Goal: Obtain resource: Download file/media

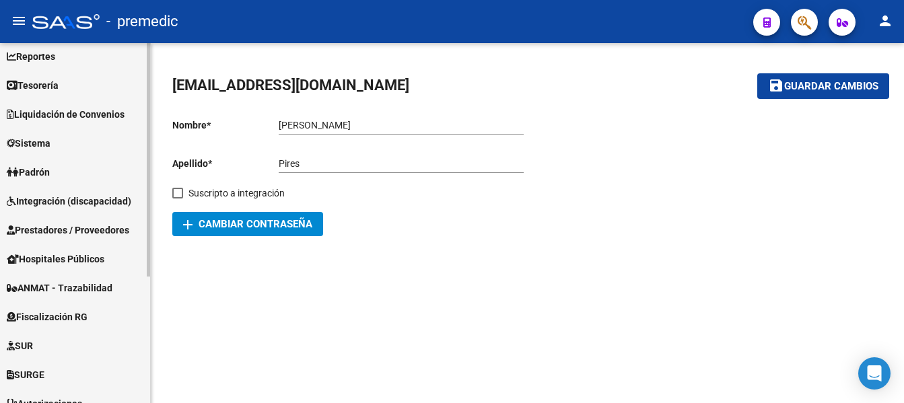
scroll to position [195, 0]
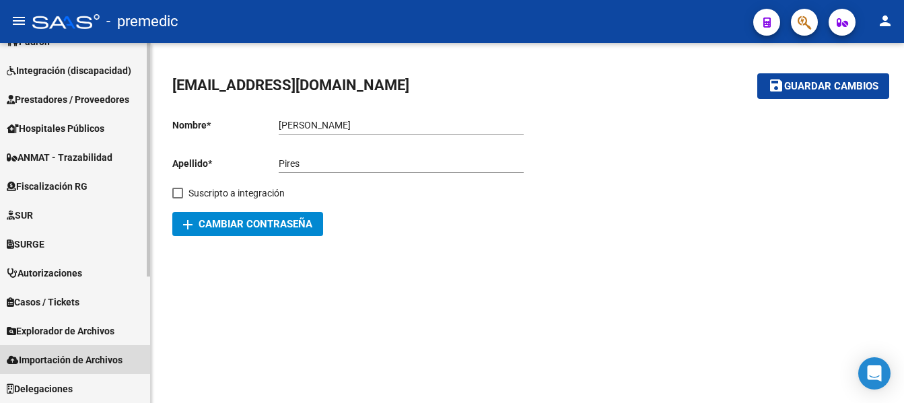
click at [65, 360] on span "Importación de Archivos" at bounding box center [65, 360] width 116 height 15
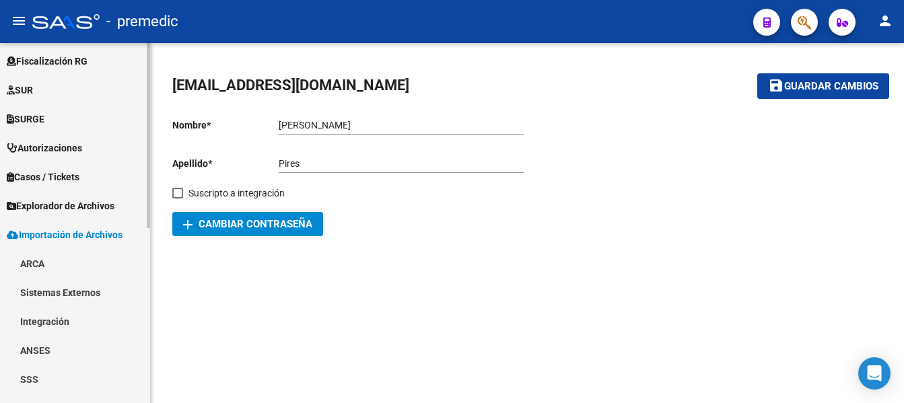
scroll to position [340, 0]
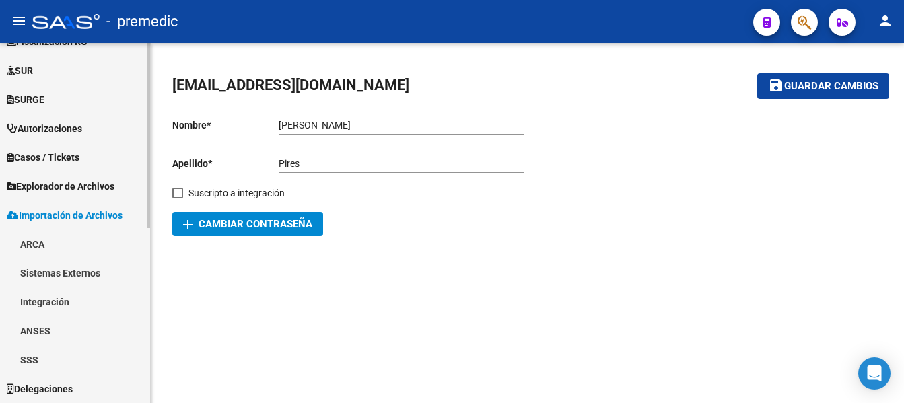
click at [36, 245] on link "ARCA" at bounding box center [75, 244] width 150 height 29
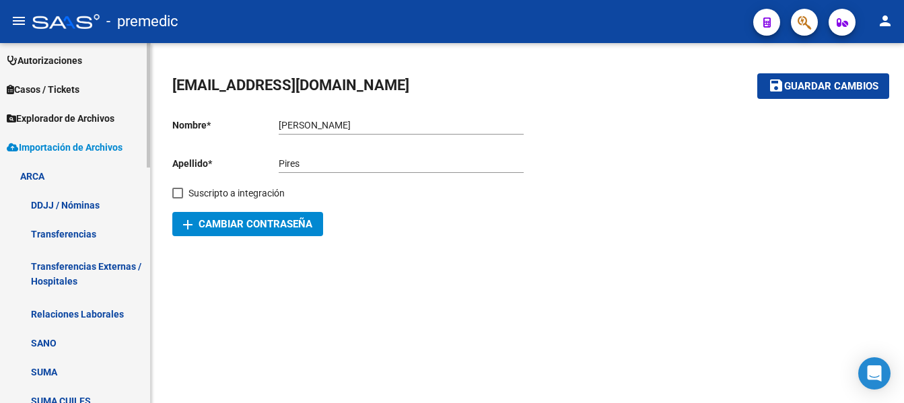
scroll to position [407, 0]
click at [68, 234] on link "Transferencias" at bounding box center [75, 234] width 150 height 29
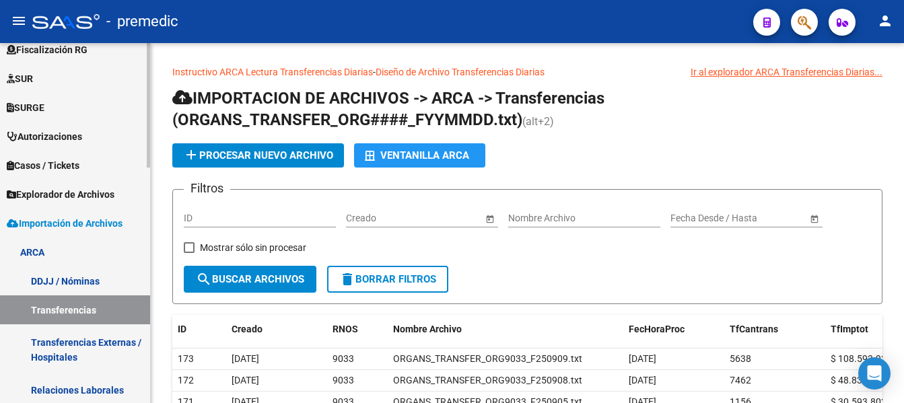
scroll to position [205, 0]
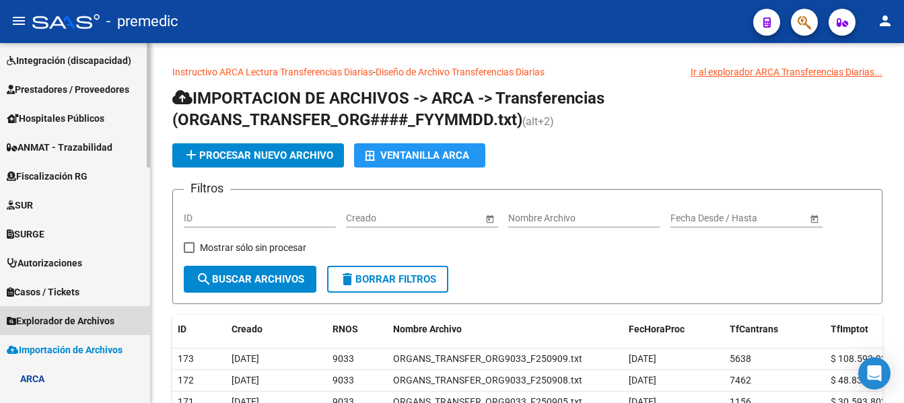
click at [63, 319] on span "Explorador de Archivos" at bounding box center [61, 321] width 108 height 15
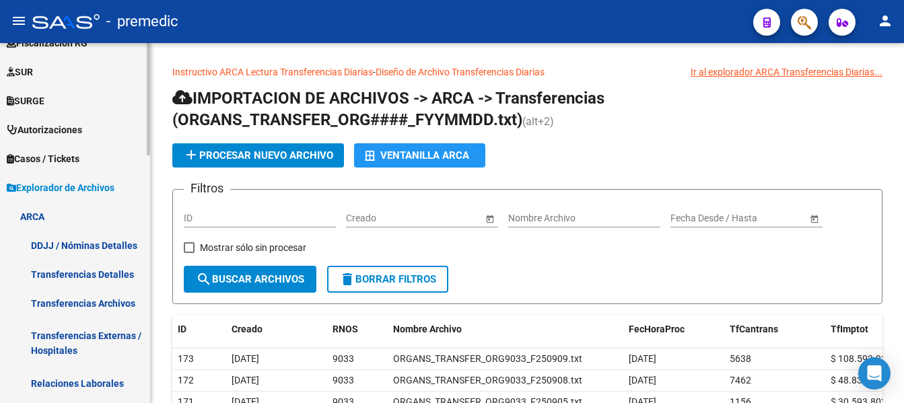
scroll to position [340, 0]
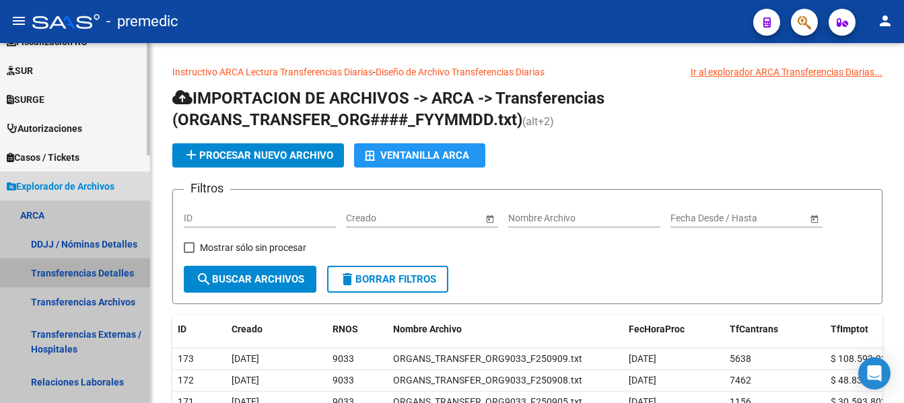
click at [86, 272] on link "Transferencias Detalles" at bounding box center [75, 273] width 150 height 29
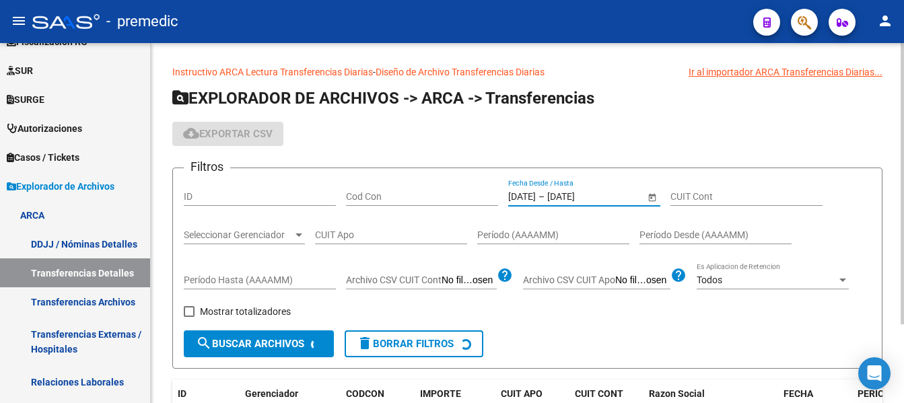
click at [536, 195] on input "[DATE]" at bounding box center [522, 196] width 28 height 11
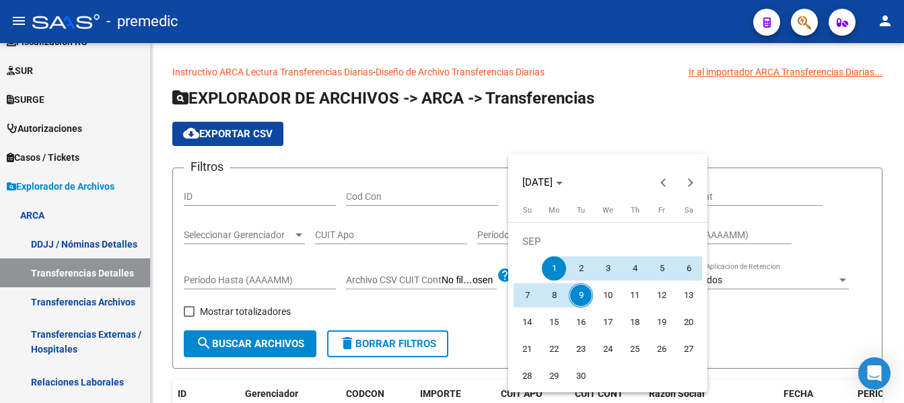
click at [556, 292] on span "8" at bounding box center [554, 296] width 24 height 24
type input "[DATE]"
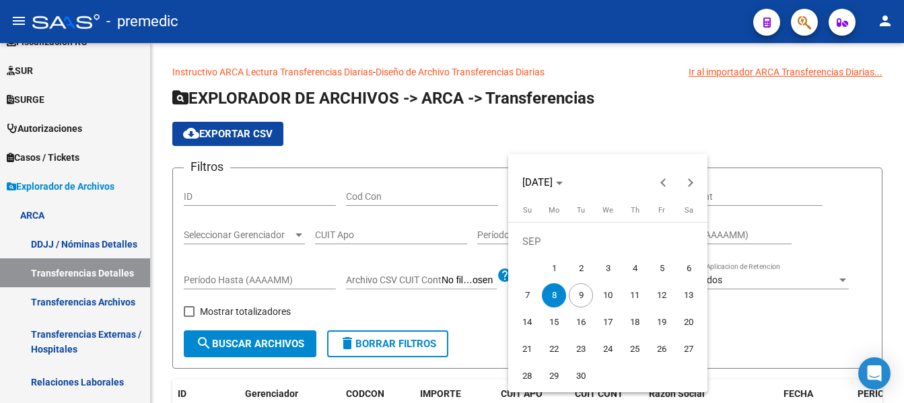
click at [556, 292] on span "8" at bounding box center [554, 296] width 24 height 24
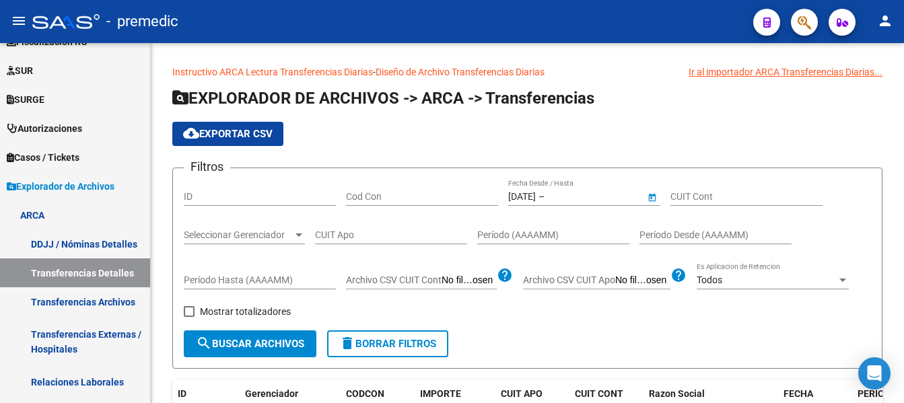
type input "[DATE]"
click at [235, 343] on span "search Buscar Archivos" at bounding box center [250, 344] width 108 height 12
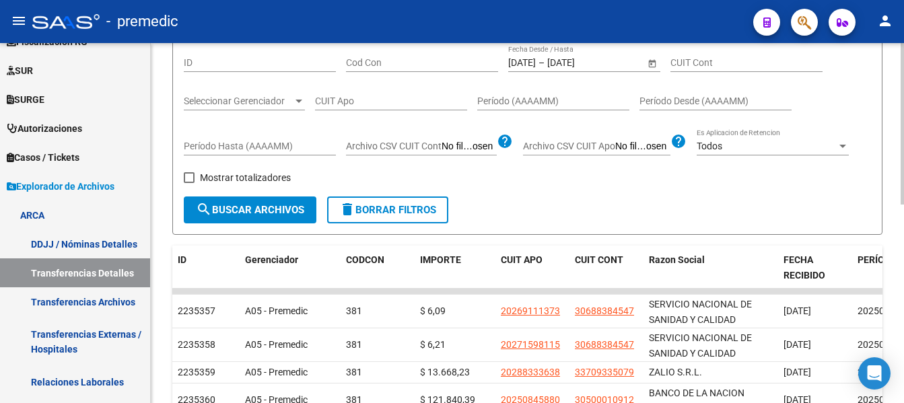
scroll to position [135, 0]
click at [183, 263] on span "ID" at bounding box center [182, 259] width 9 height 11
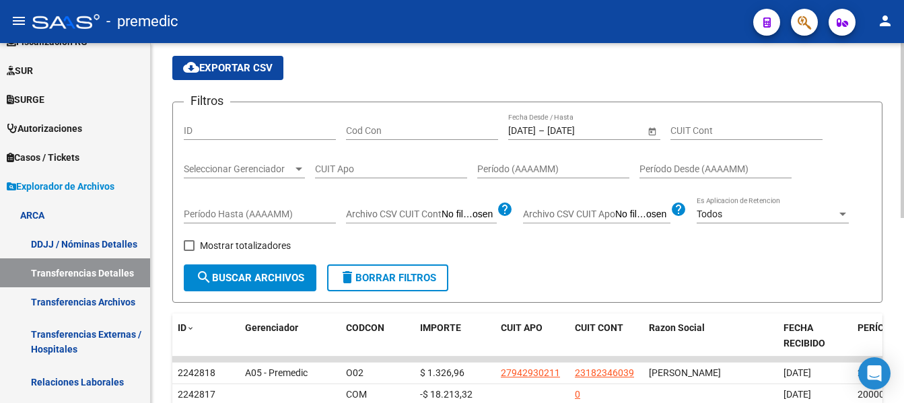
scroll to position [0, 0]
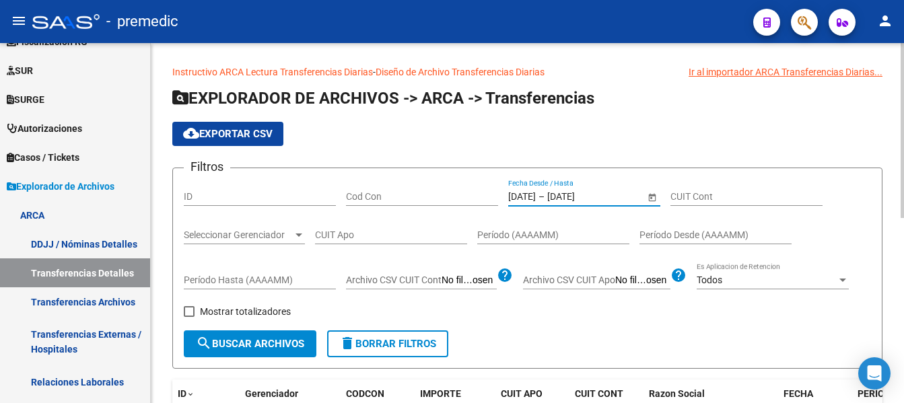
click at [528, 198] on input "[DATE]" at bounding box center [522, 196] width 28 height 11
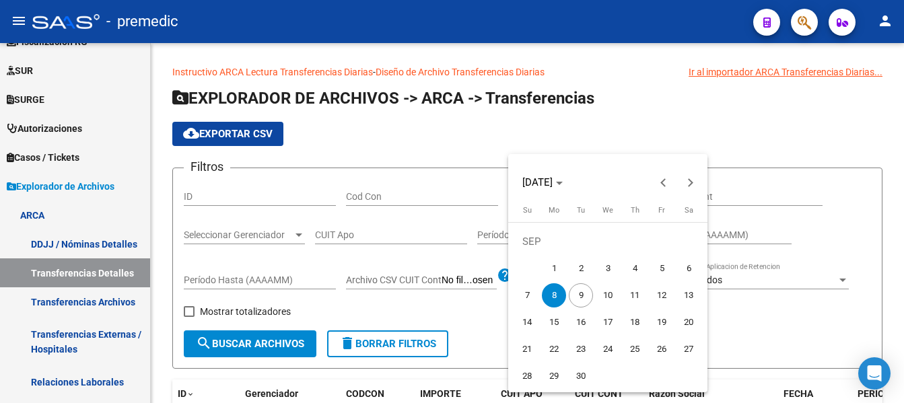
click at [584, 298] on span "9" at bounding box center [581, 296] width 24 height 24
type input "[DATE]"
click at [584, 298] on span "9" at bounding box center [581, 296] width 24 height 24
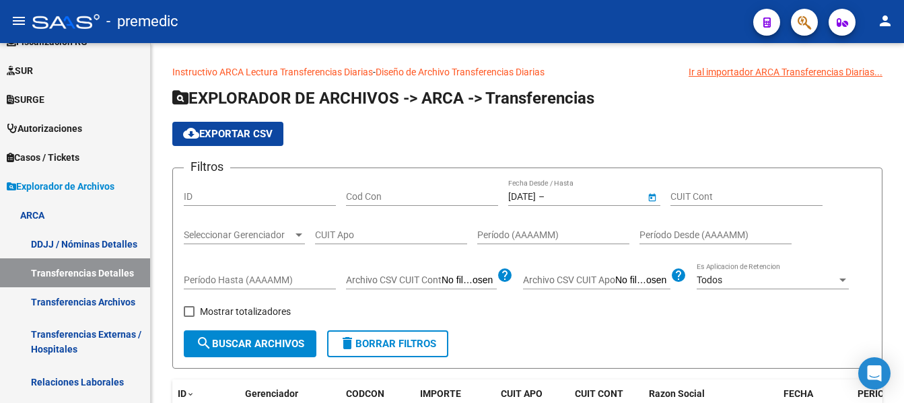
type input "[DATE]"
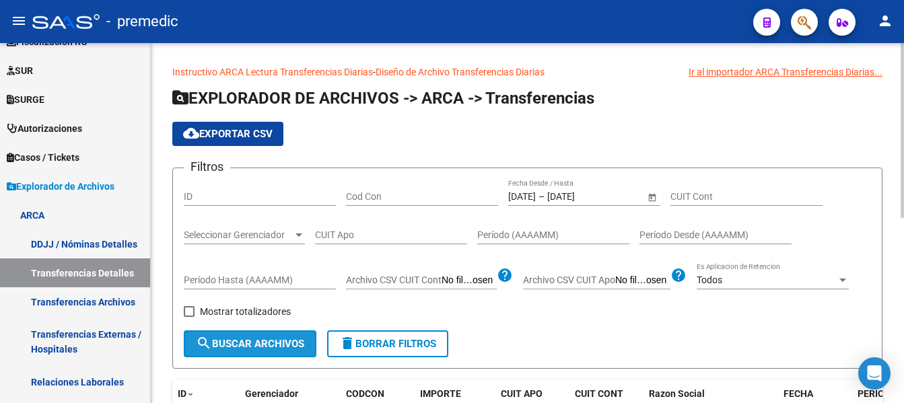
click at [293, 343] on span "search Buscar Archivos" at bounding box center [250, 344] width 108 height 12
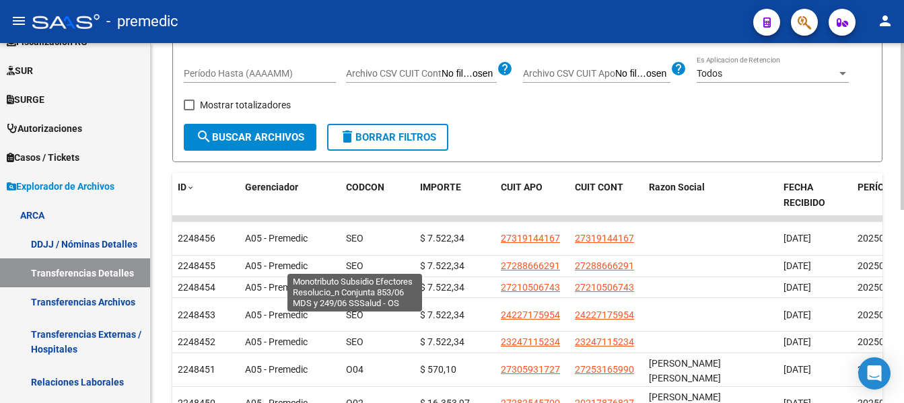
scroll to position [67, 0]
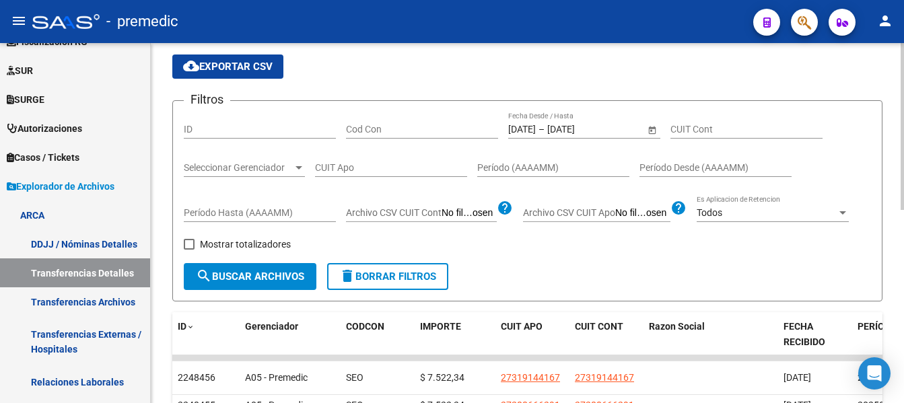
click at [257, 65] on span "cloud_download Exportar CSV" at bounding box center [228, 67] width 90 height 12
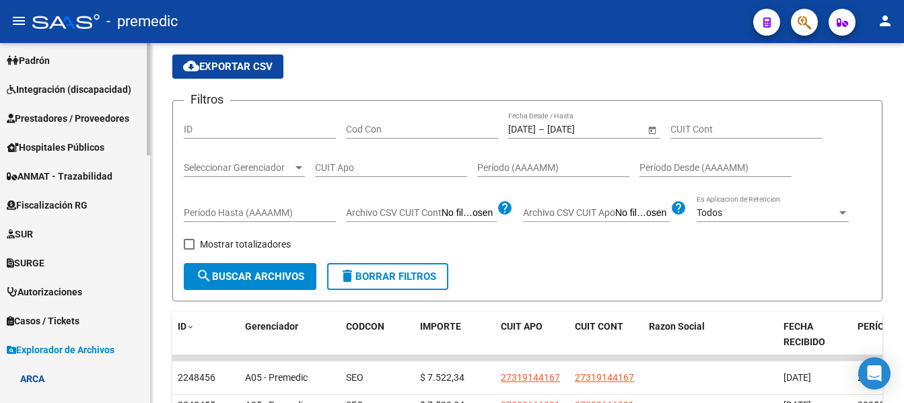
scroll to position [0, 0]
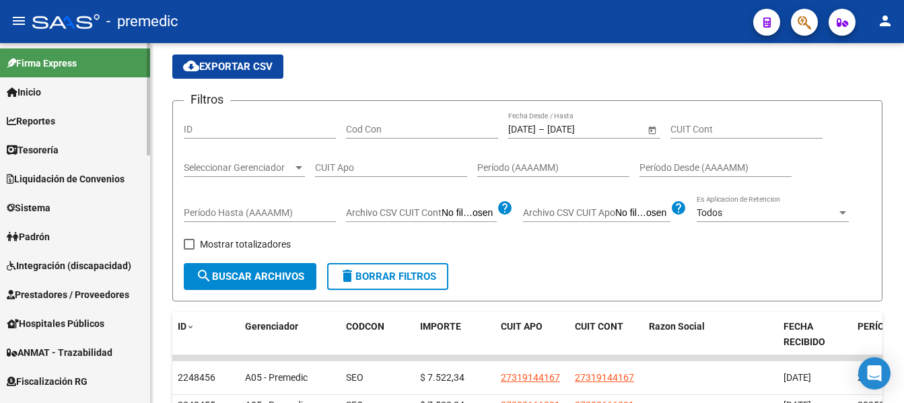
click at [35, 117] on span "Reportes" at bounding box center [31, 121] width 48 height 15
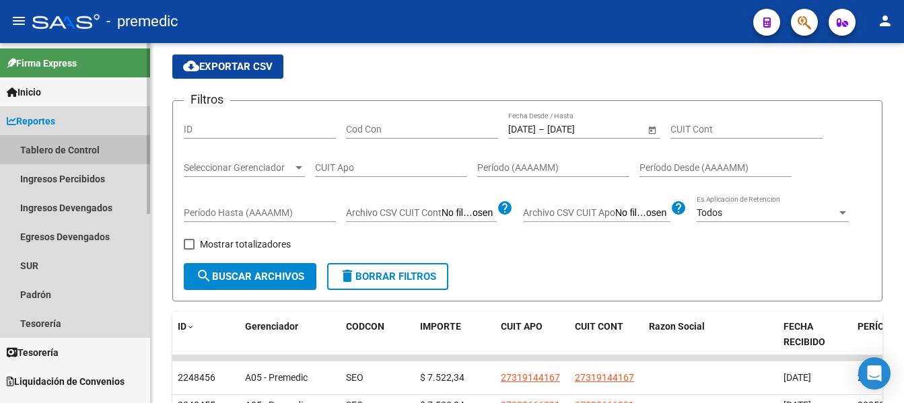
click at [43, 143] on link "Tablero de Control" at bounding box center [75, 149] width 150 height 29
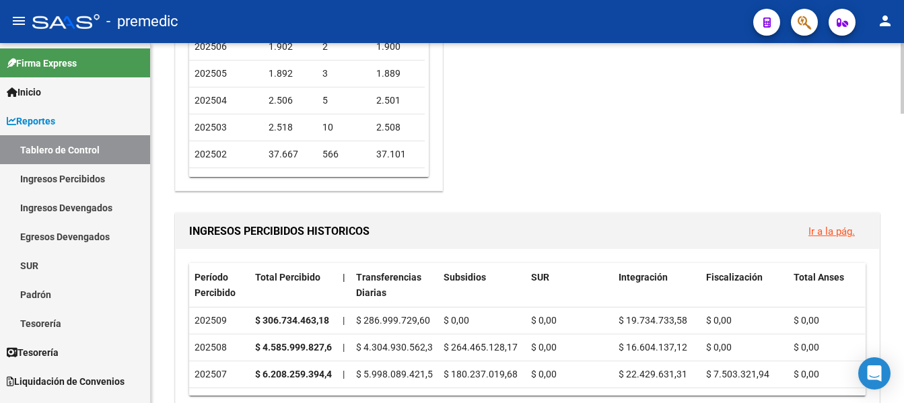
scroll to position [337, 0]
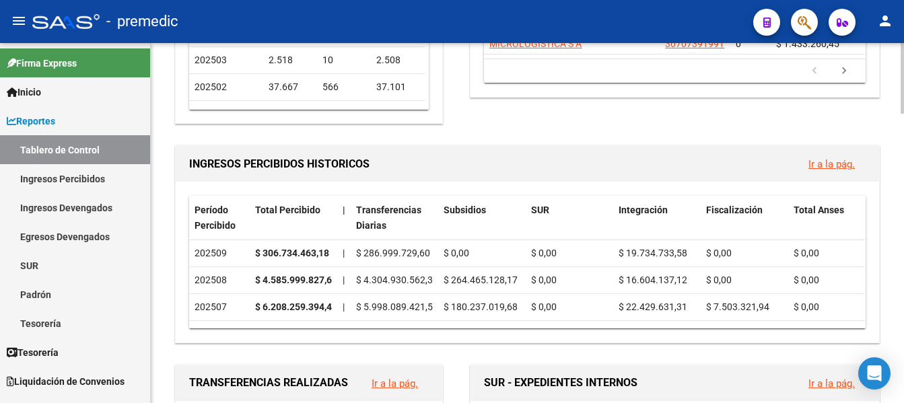
click at [842, 164] on link "Ir a la pág." at bounding box center [832, 164] width 46 height 12
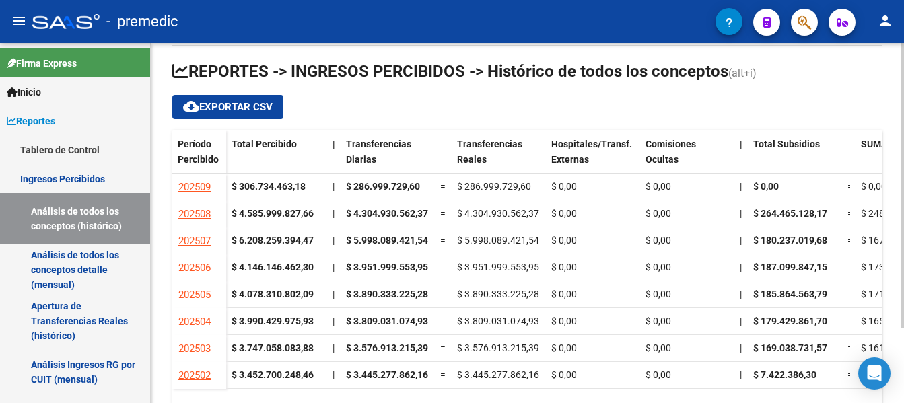
scroll to position [154, 0]
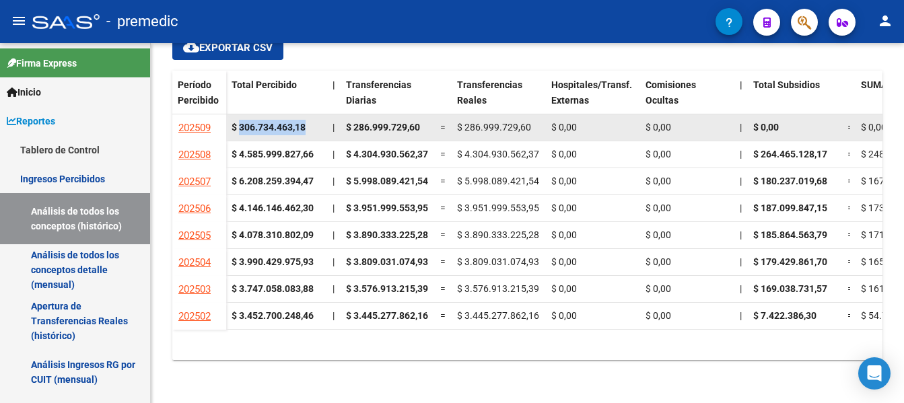
drag, startPoint x: 240, startPoint y: 125, endPoint x: 306, endPoint y: 133, distance: 66.5
click at [307, 135] on div "$ 306.734.463,18" at bounding box center [277, 127] width 90 height 15
copy strong "306.734.463,18"
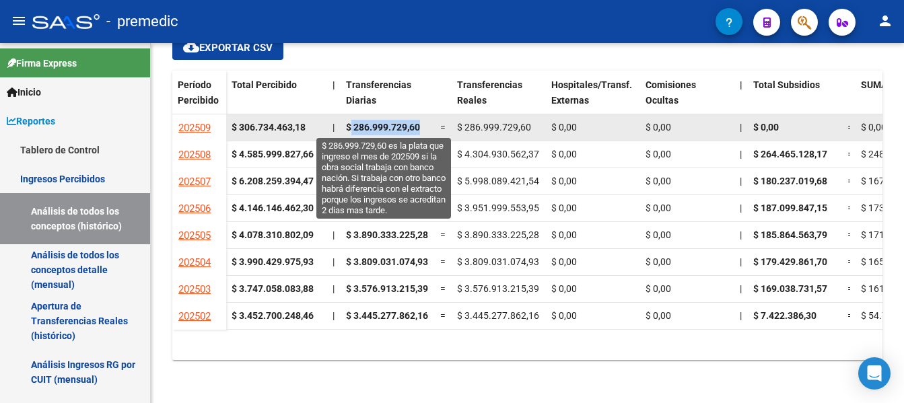
drag, startPoint x: 420, startPoint y: 125, endPoint x: 352, endPoint y: 125, distance: 67.3
click at [352, 125] on span "$ 286.999.729,60" at bounding box center [383, 127] width 74 height 11
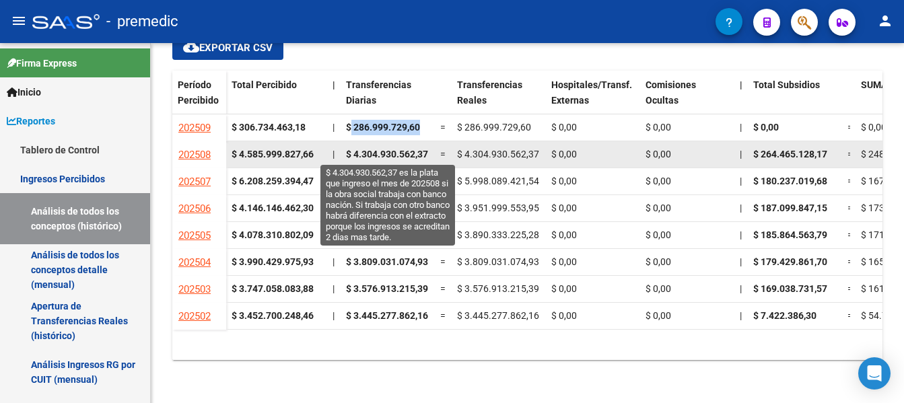
copy span "286.999.729,60"
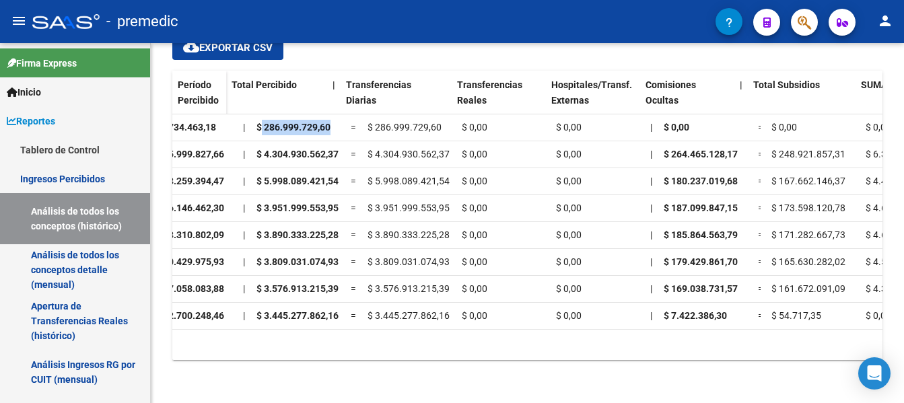
scroll to position [0, 0]
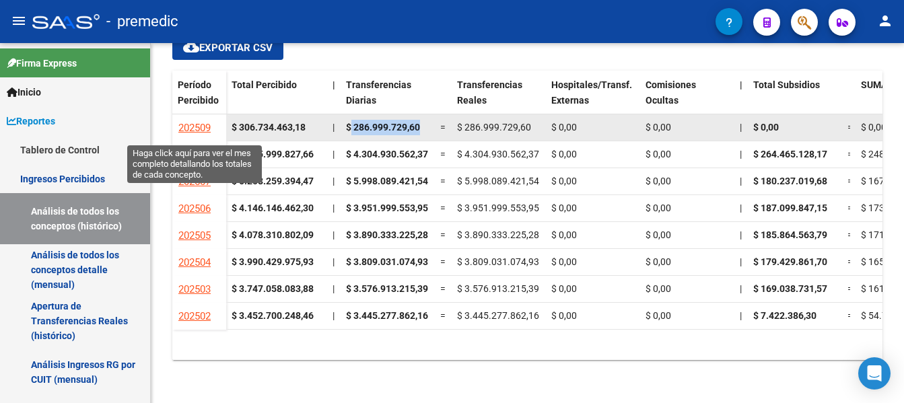
click at [203, 125] on span "202509" at bounding box center [194, 128] width 32 height 12
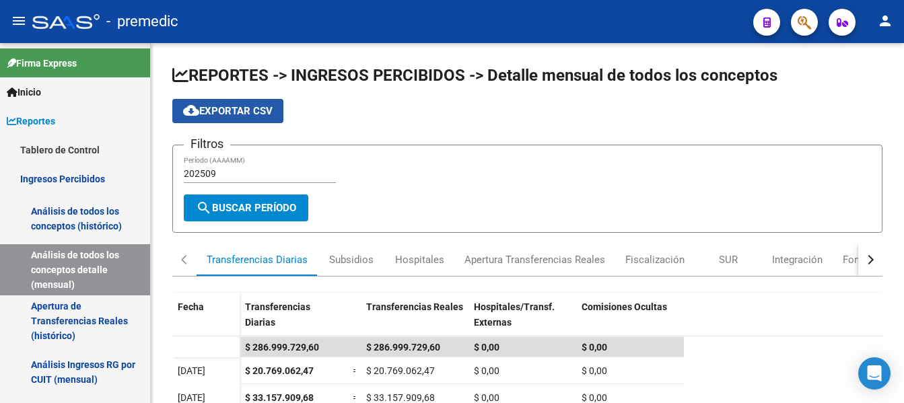
click at [247, 110] on span "cloud_download Exportar CSV" at bounding box center [228, 111] width 90 height 12
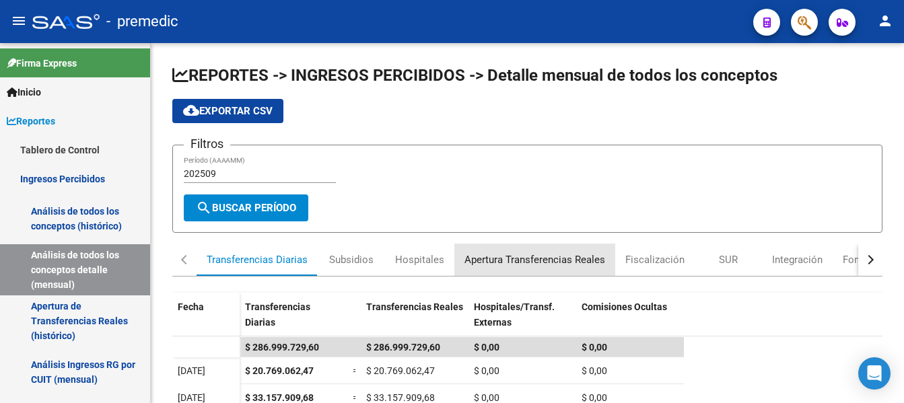
click at [504, 259] on div "Apertura Transferencias Reales" at bounding box center [535, 260] width 141 height 15
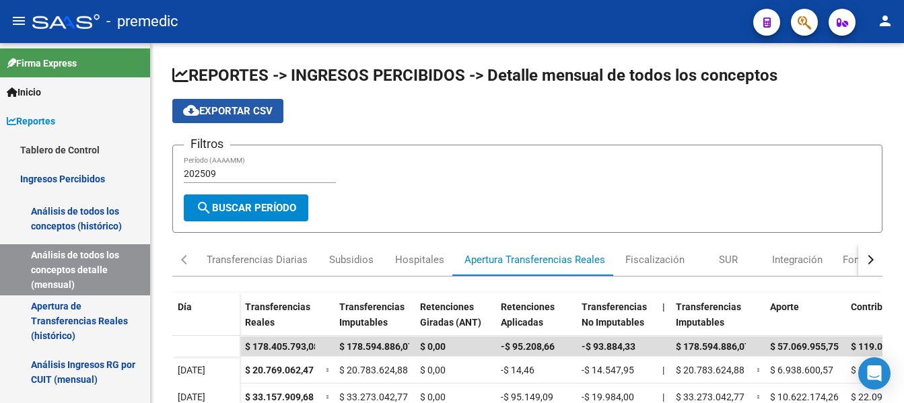
click at [228, 106] on span "cloud_download Exportar CSV" at bounding box center [228, 111] width 90 height 12
